Goal: Task Accomplishment & Management: Manage account settings

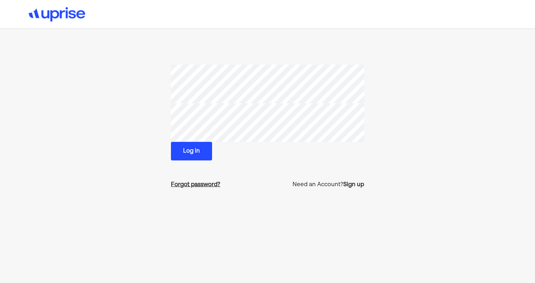
click at [208, 183] on div "Forgot password?" at bounding box center [195, 185] width 49 height 9
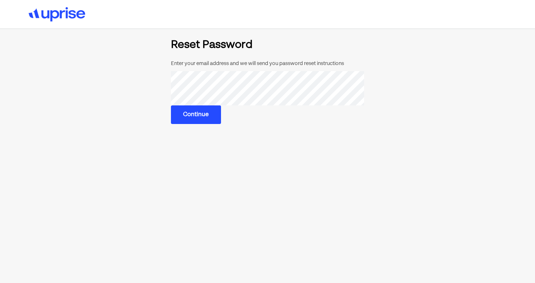
click at [192, 119] on button "Continue" at bounding box center [196, 114] width 50 height 19
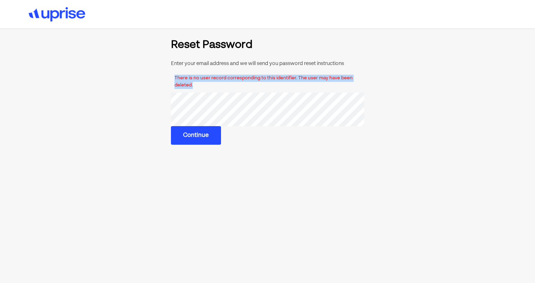
drag, startPoint x: 193, startPoint y: 85, endPoint x: 172, endPoint y: 79, distance: 21.9
click at [172, 79] on div "There is no user record corresponding to this identifier. The user may have bee…" at bounding box center [267, 81] width 193 height 21
click at [268, 88] on div "There is no user record corresponding to this identifier. The user may have bee…" at bounding box center [267, 81] width 193 height 21
drag, startPoint x: 175, startPoint y: 79, endPoint x: 203, endPoint y: 83, distance: 28.1
click at [203, 83] on div "There is no user record corresponding to this identifier. The user may have bee…" at bounding box center [267, 81] width 193 height 21
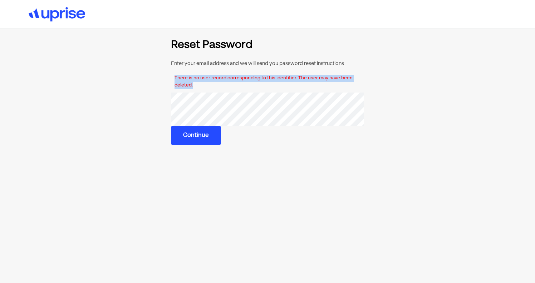
copy div "There is no user record corresponding to this identifier. The user may have bee…"
click at [203, 78] on div "There is no user record corresponding to this identifier. The user may have bee…" at bounding box center [267, 81] width 193 height 21
drag, startPoint x: 191, startPoint y: 88, endPoint x: 169, endPoint y: 79, distance: 23.2
click at [169, 79] on section "Reset Password Enter your email address and we will send you password reset ins…" at bounding box center [267, 92] width 357 height 105
drag, startPoint x: 174, startPoint y: 79, endPoint x: 216, endPoint y: 88, distance: 43.1
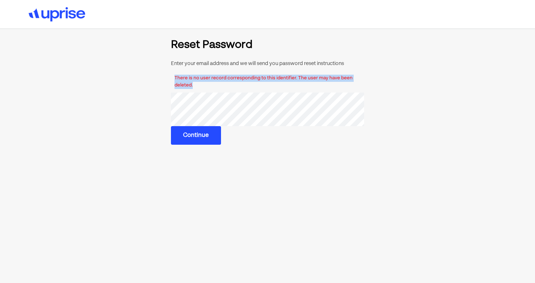
click at [216, 88] on div "There is no user record corresponding to this identifier. The user may have bee…" at bounding box center [267, 81] width 193 height 21
copy div "There is no user record corresponding to this identifier. The user may have bee…"
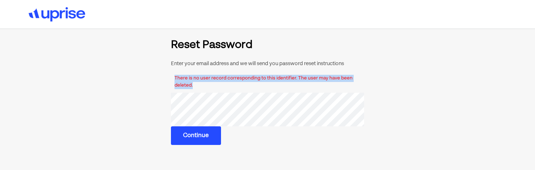
click at [199, 138] on button "Continue" at bounding box center [196, 135] width 50 height 19
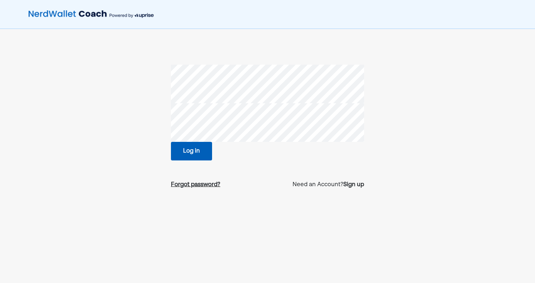
click at [209, 185] on div "Forgot password?" at bounding box center [195, 185] width 49 height 9
